Goal: Information Seeking & Learning: Learn about a topic

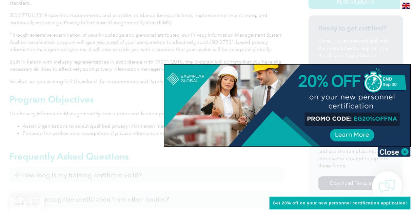
scroll to position [212, 0]
click at [390, 154] on img at bounding box center [394, 152] width 33 height 10
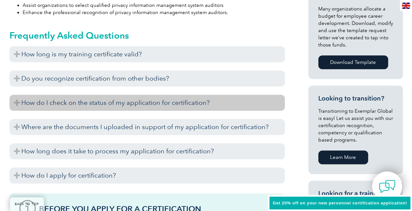
scroll to position [333, 0]
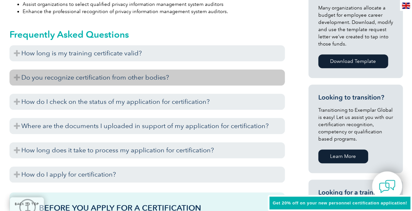
click at [148, 76] on h3 "Do you recognize certification from other bodies?" at bounding box center [148, 78] width 276 height 16
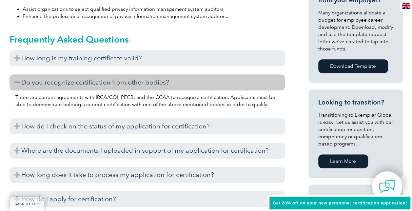
scroll to position [328, 0]
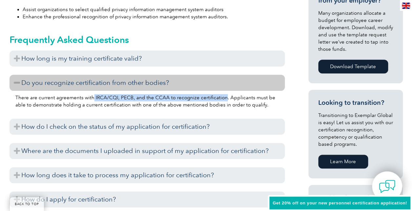
drag, startPoint x: 221, startPoint y: 96, endPoint x: 92, endPoint y: 99, distance: 129.0
click at [92, 99] on p "There are current agreements with IRCA/CQI, PECB, and the CCAA to recognize cer…" at bounding box center [147, 101] width 264 height 14
copy p "IRCA/CQI, PECB, and the CCAA to recognize certification"
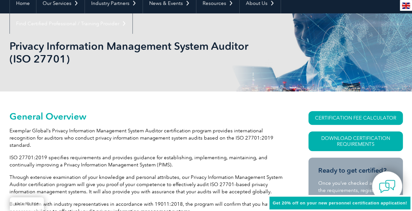
scroll to position [69, 0]
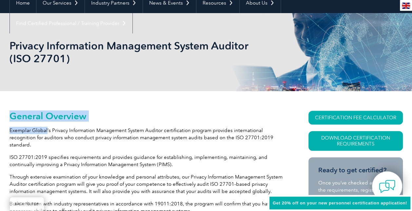
drag, startPoint x: 46, startPoint y: 131, endPoint x: 5, endPoint y: 136, distance: 42.0
copy div "General Overview Exemplar Global"
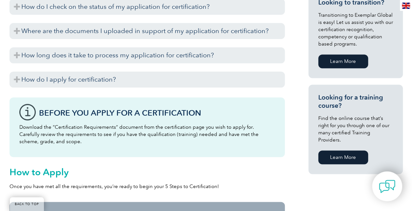
scroll to position [428, 0]
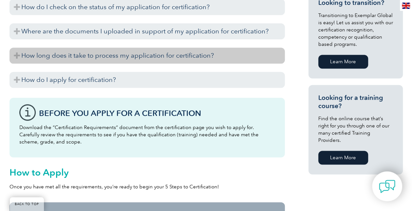
click at [92, 56] on h3 "How long does it take to process my application for certification?" at bounding box center [148, 56] width 276 height 16
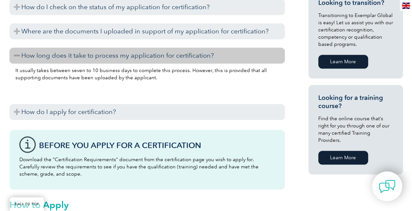
click at [92, 56] on h3 "How long does it take to process my application for certification?" at bounding box center [148, 56] width 276 height 16
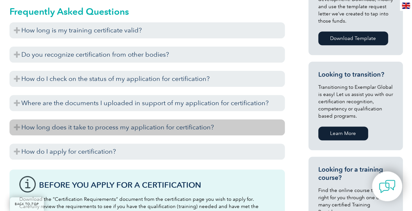
scroll to position [356, 0]
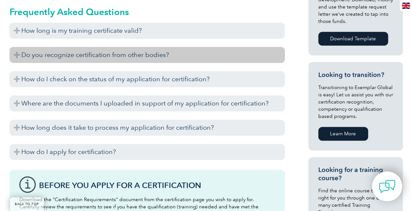
click at [93, 59] on h3 "Do you recognize certification from other bodies?" at bounding box center [148, 55] width 276 height 16
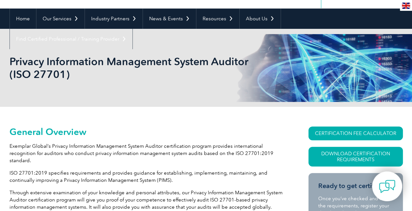
scroll to position [0, 0]
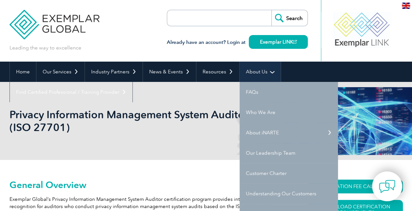
click at [247, 72] on link "About Us" at bounding box center [260, 72] width 41 height 20
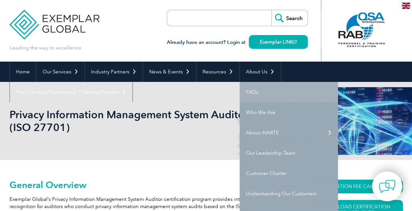
click at [251, 90] on link "FAQs" at bounding box center [289, 92] width 98 height 20
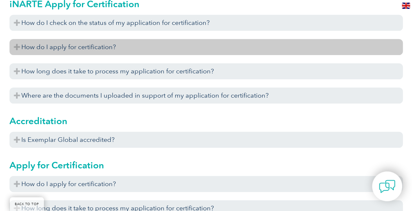
scroll to position [226, 0]
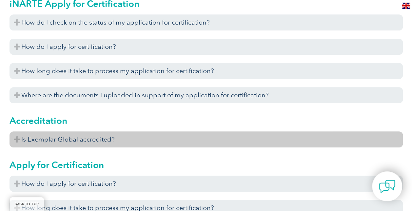
click at [148, 137] on h3 "Is Exemplar Global accredited?" at bounding box center [207, 140] width 394 height 16
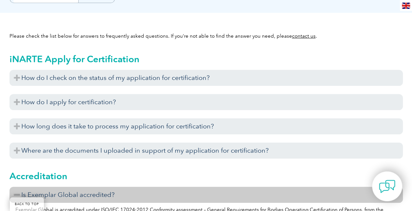
scroll to position [0, 0]
